Goal: Find specific fact

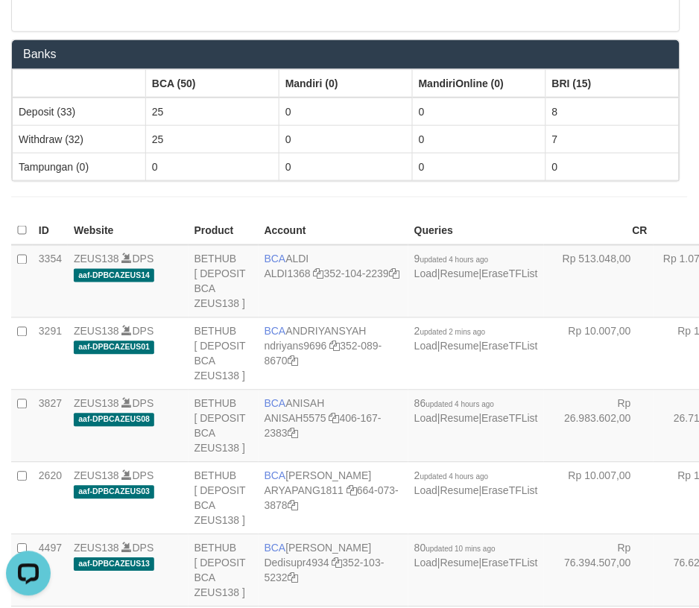
scroll to position [2988, 0]
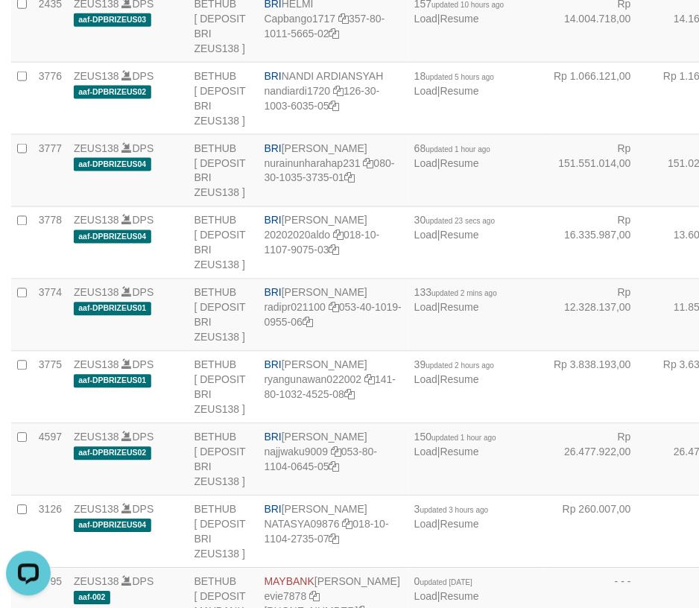
scroll to position [2988, 0]
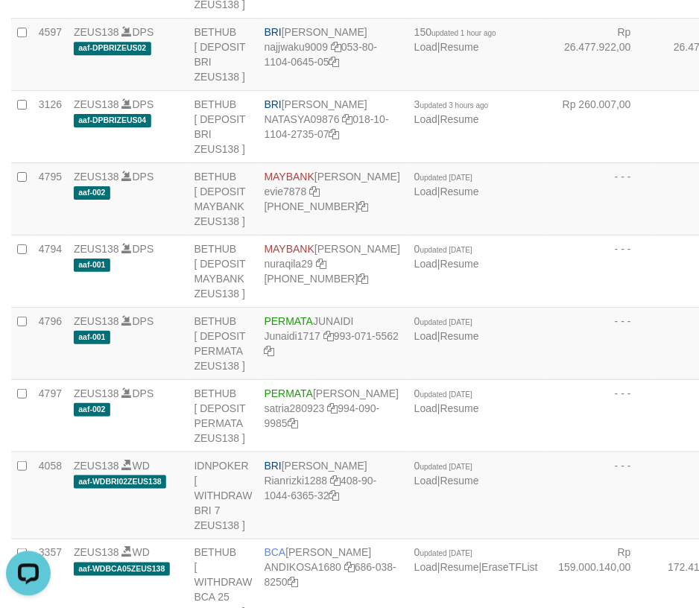
copy td "BRI REVALDO SAGITA"
